Goal: Information Seeking & Learning: Check status

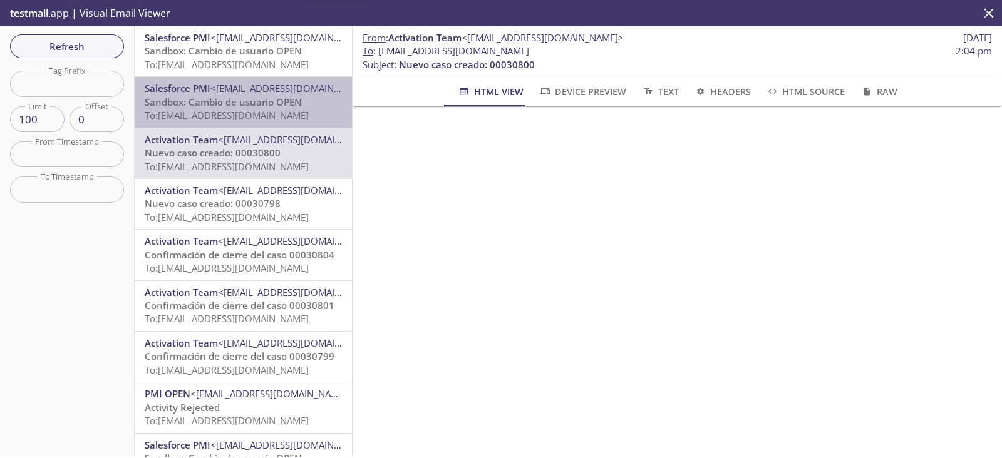
scroll to position [558, 0]
click at [264, 105] on span "Sandbox: Cambio de usuario OPEN" at bounding box center [223, 102] width 157 height 13
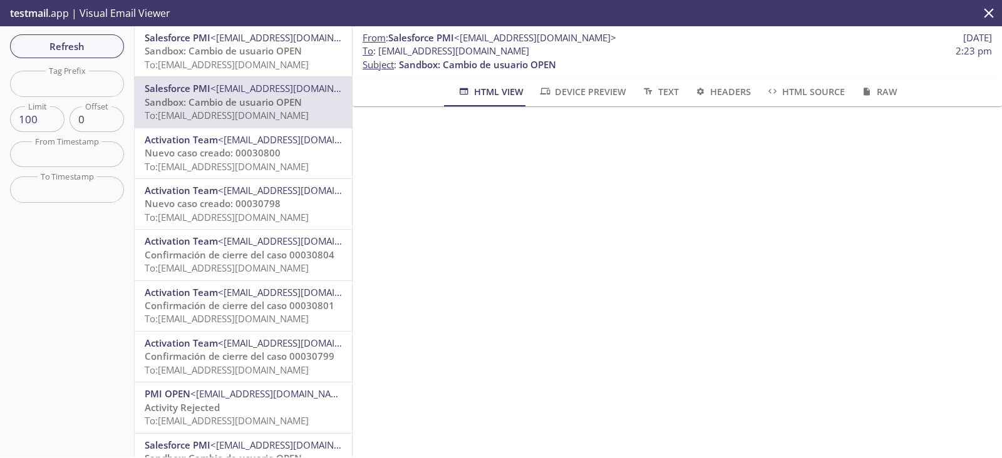
click at [256, 61] on span "To: [EMAIL_ADDRESS][DOMAIN_NAME]" at bounding box center [227, 64] width 164 height 13
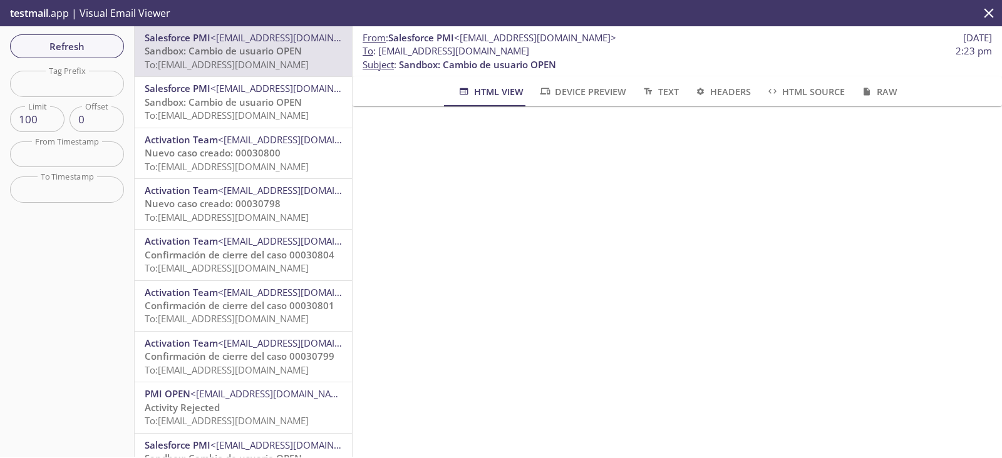
click at [242, 120] on span "To: [EMAIL_ADDRESS][DOMAIN_NAME]" at bounding box center [227, 115] width 164 height 13
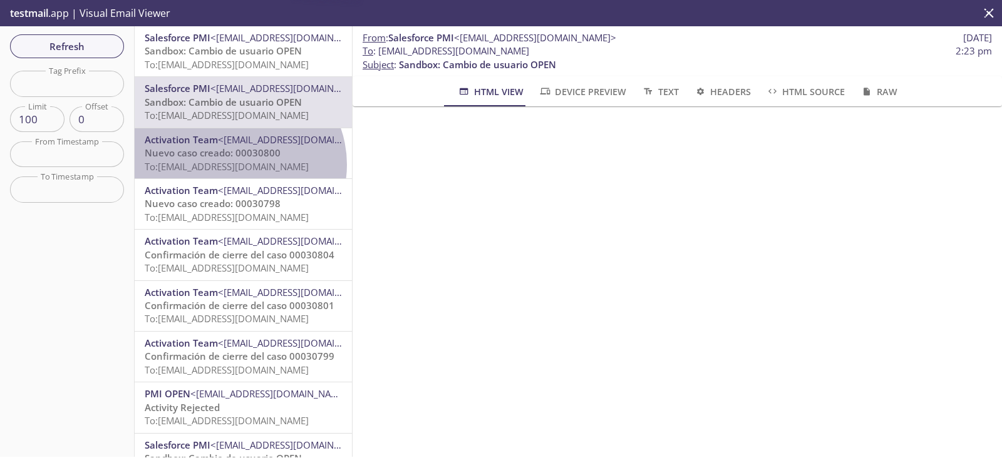
click at [235, 165] on span "To: [EMAIL_ADDRESS][DOMAIN_NAME]" at bounding box center [227, 166] width 164 height 13
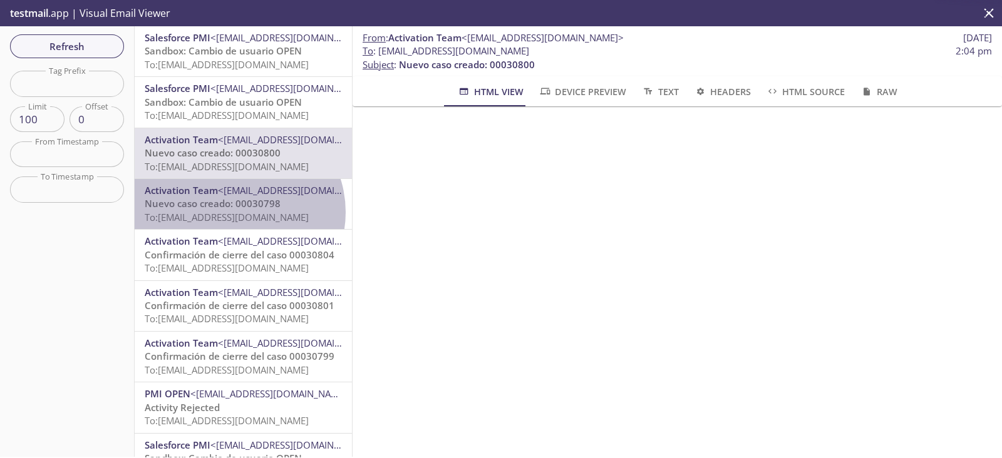
click at [235, 212] on span "To: [EMAIL_ADDRESS][DOMAIN_NAME]" at bounding box center [227, 217] width 164 height 13
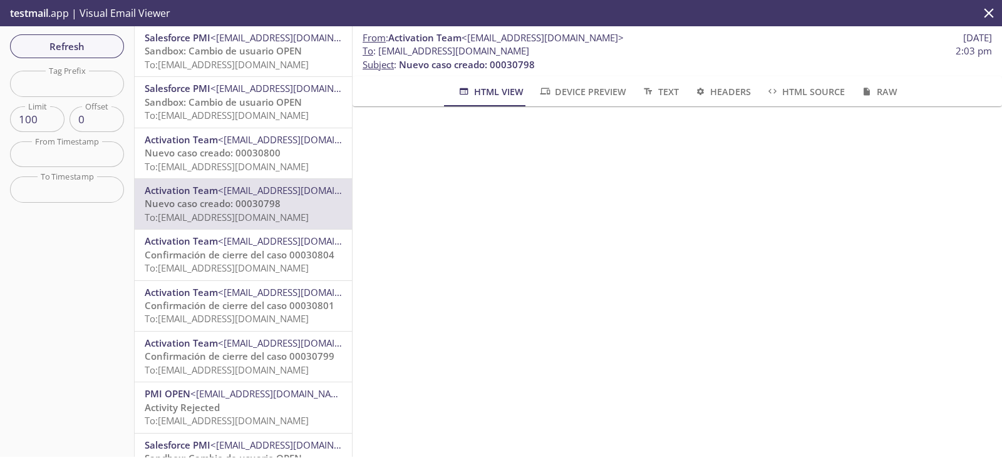
click at [234, 147] on span "Nuevo caso creado: 00030800" at bounding box center [213, 153] width 136 height 13
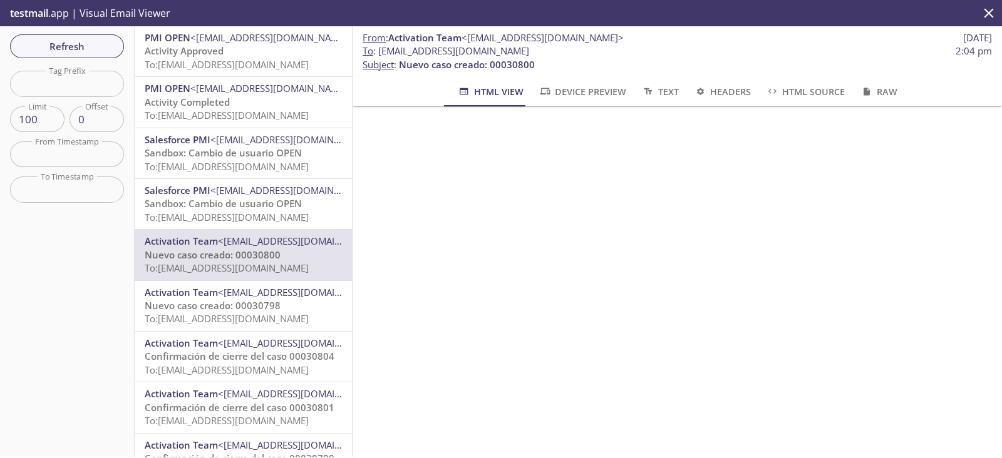
click at [435, 363] on div "From : Activation Team <[EMAIL_ADDRESS][DOMAIN_NAME]> [DATE] To : [EMAIL_ADDRES…" at bounding box center [677, 241] width 649 height 431
click at [244, 217] on span "To: [EMAIL_ADDRESS][DOMAIN_NAME]" at bounding box center [227, 217] width 164 height 13
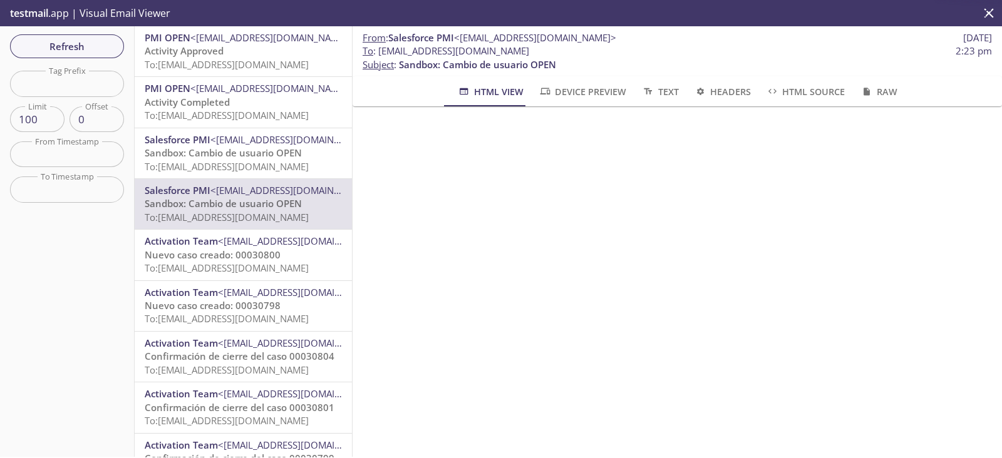
click at [213, 112] on span "To: [EMAIL_ADDRESS][DOMAIN_NAME]" at bounding box center [227, 115] width 164 height 13
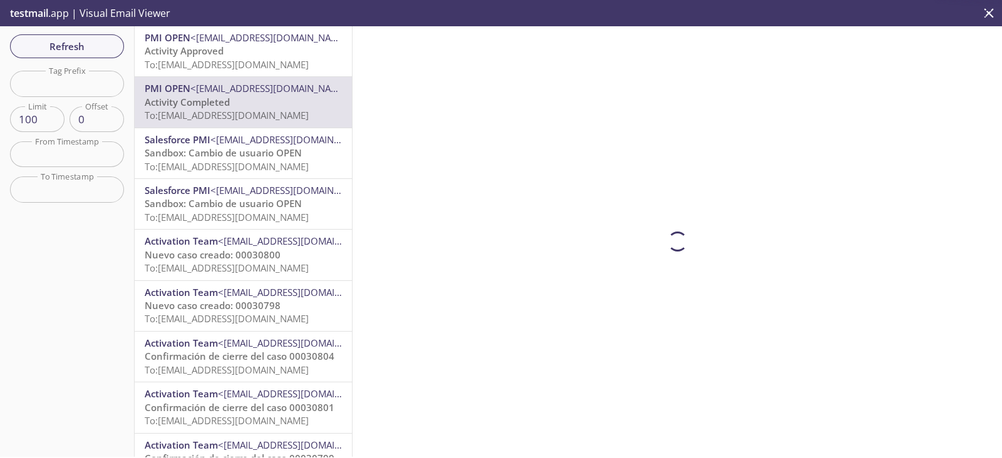
click at [247, 70] on span "To: [EMAIL_ADDRESS][DOMAIN_NAME]" at bounding box center [227, 64] width 164 height 13
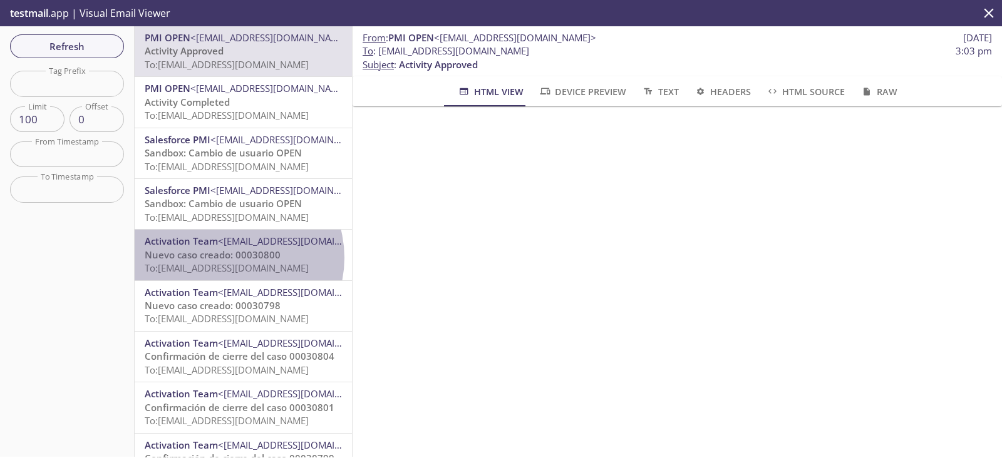
click at [229, 258] on span "Nuevo caso creado: 00030800" at bounding box center [213, 255] width 136 height 13
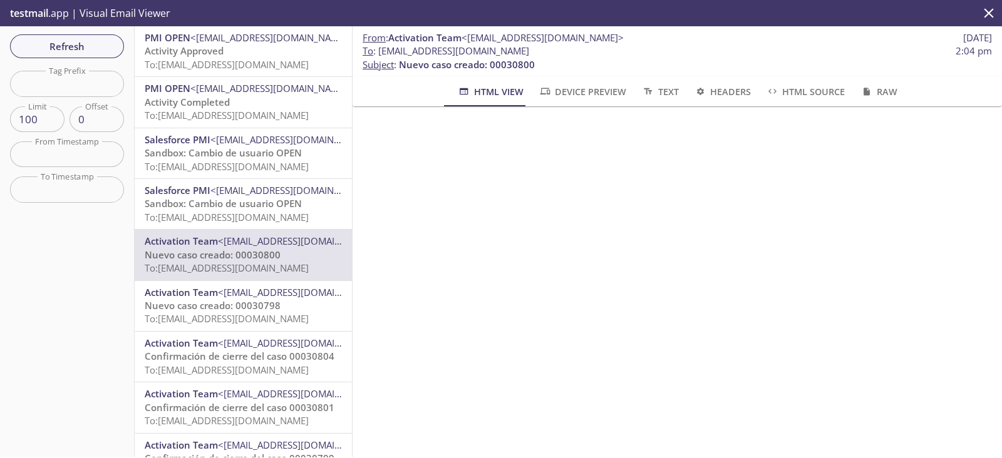
click at [254, 358] on span "Confirmación de cierre del caso 00030804" at bounding box center [240, 356] width 190 height 13
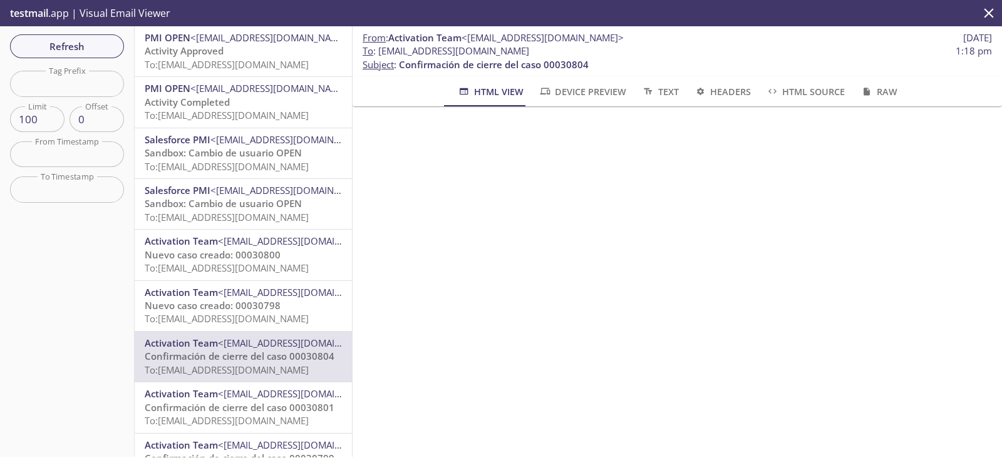
click at [632, 430] on div "From : Activation Team <[EMAIL_ADDRESS][DOMAIN_NAME]> [DATE] To : [EMAIL_ADDRES…" at bounding box center [677, 241] width 649 height 431
